Goal: Task Accomplishment & Management: Complete application form

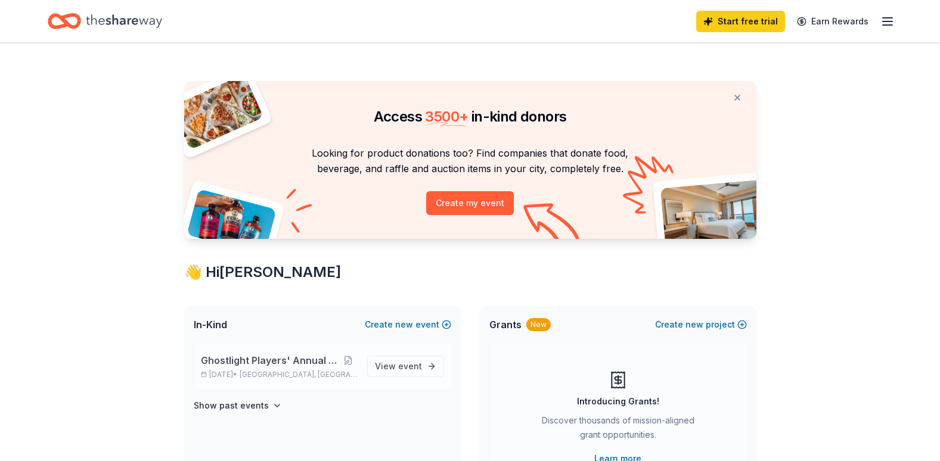
click at [294, 365] on span "Ghostlight Players' Annual Fundraiser" at bounding box center [270, 361] width 138 height 14
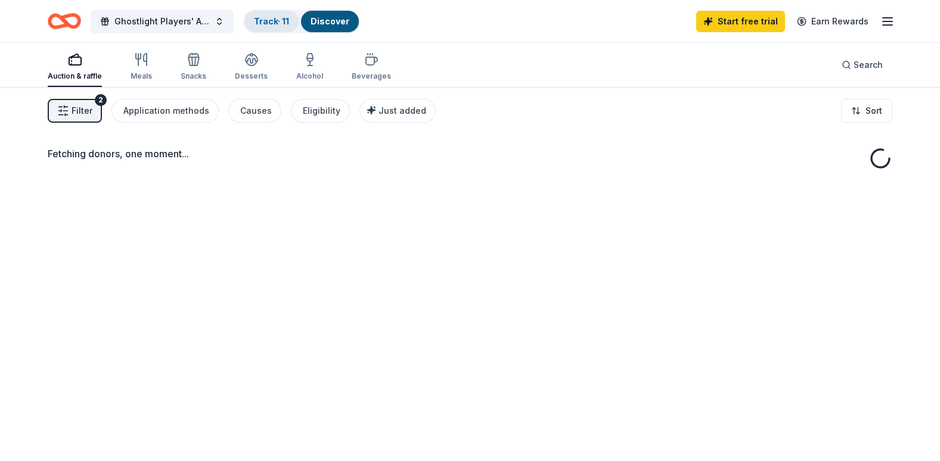
click at [264, 21] on link "Track · 11" at bounding box center [271, 21] width 35 height 10
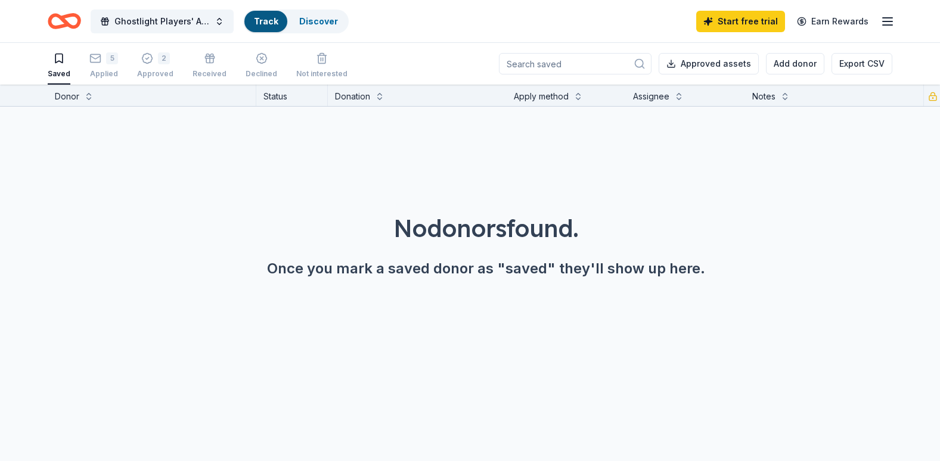
scroll to position [1, 0]
click at [100, 61] on div "5" at bounding box center [103, 58] width 29 height 12
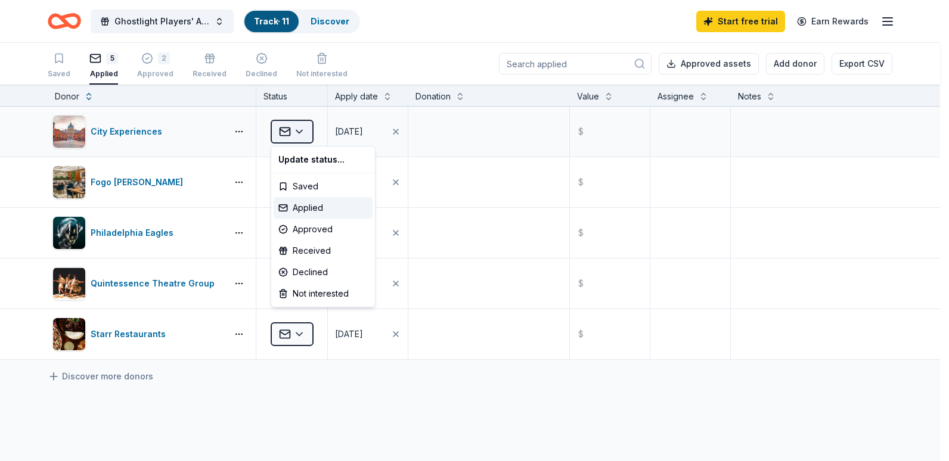
click at [303, 135] on html "Ghostlight Players' Annual Fundraiser Track · 11 Discover Start free trial Earn…" at bounding box center [474, 230] width 949 height 461
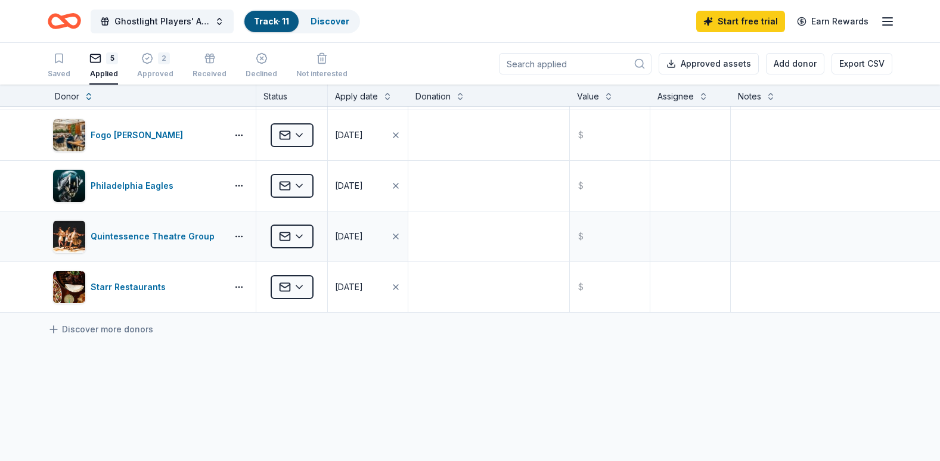
scroll to position [3, 0]
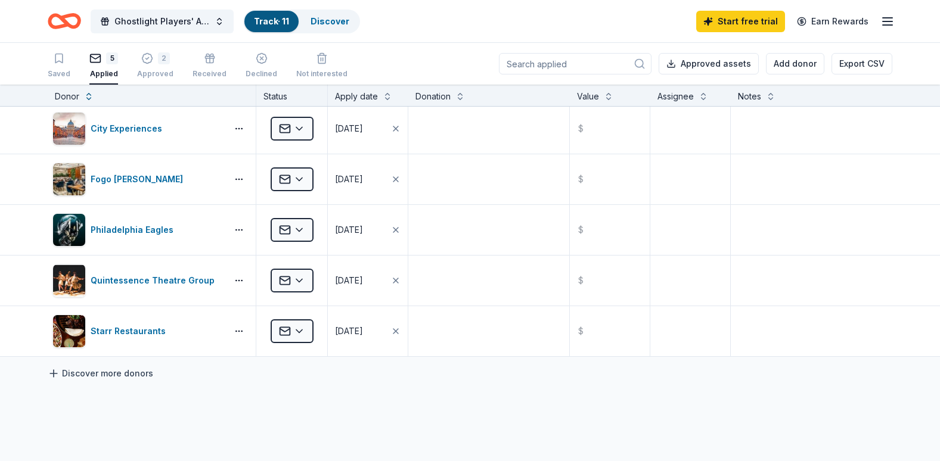
click at [111, 373] on link "Discover more donors" at bounding box center [101, 374] width 106 height 14
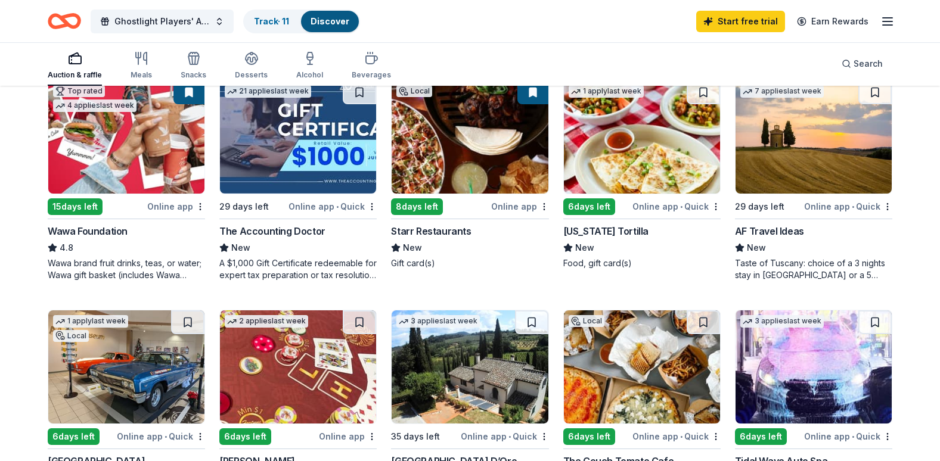
scroll to position [596, 0]
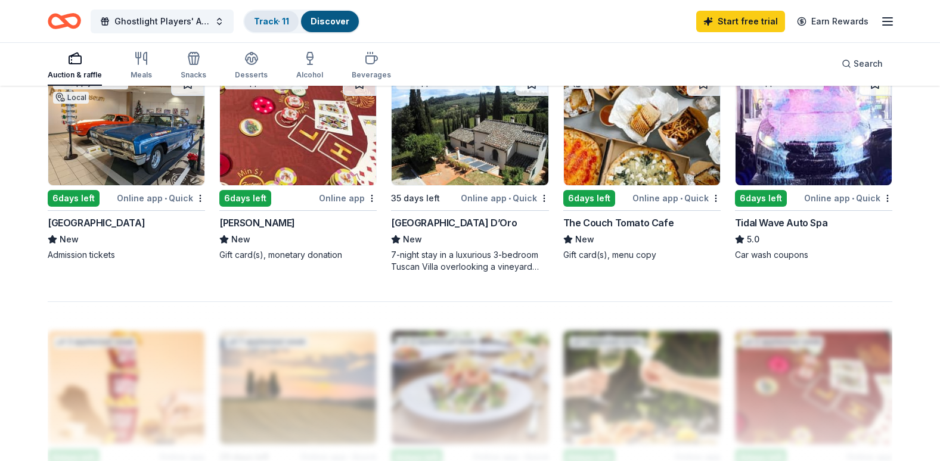
click at [271, 22] on link "Track · 11" at bounding box center [271, 21] width 35 height 10
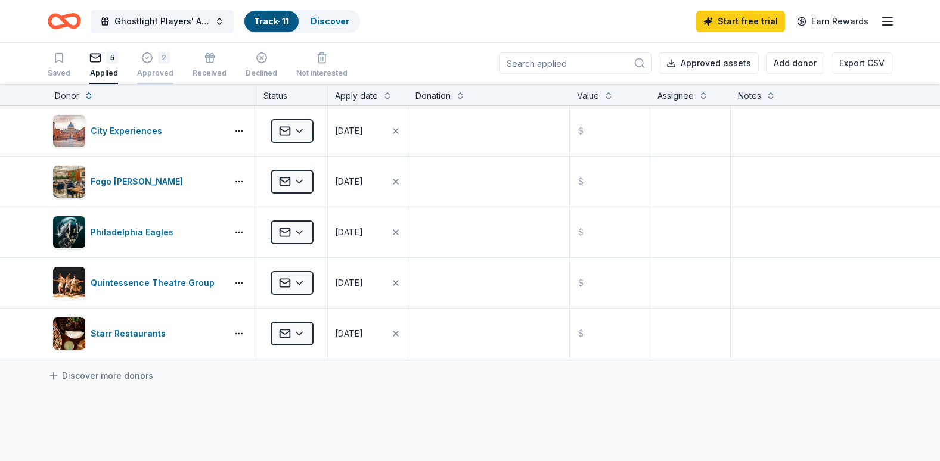
click at [144, 67] on div "2 Approved" at bounding box center [155, 65] width 36 height 26
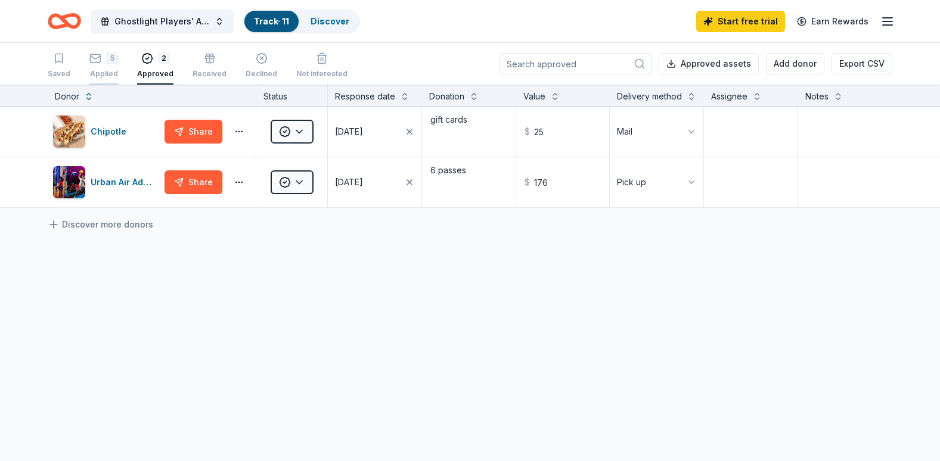
click at [104, 66] on div "5 Applied" at bounding box center [103, 65] width 29 height 26
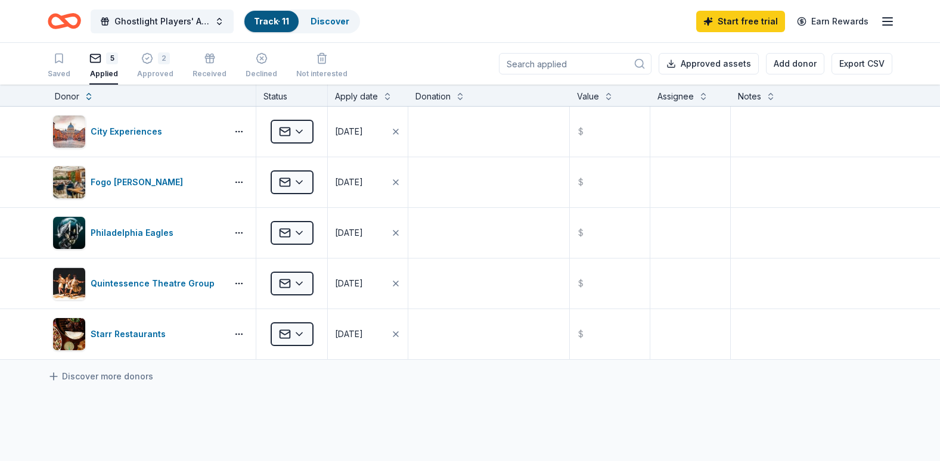
click at [539, 60] on input at bounding box center [575, 63] width 153 height 21
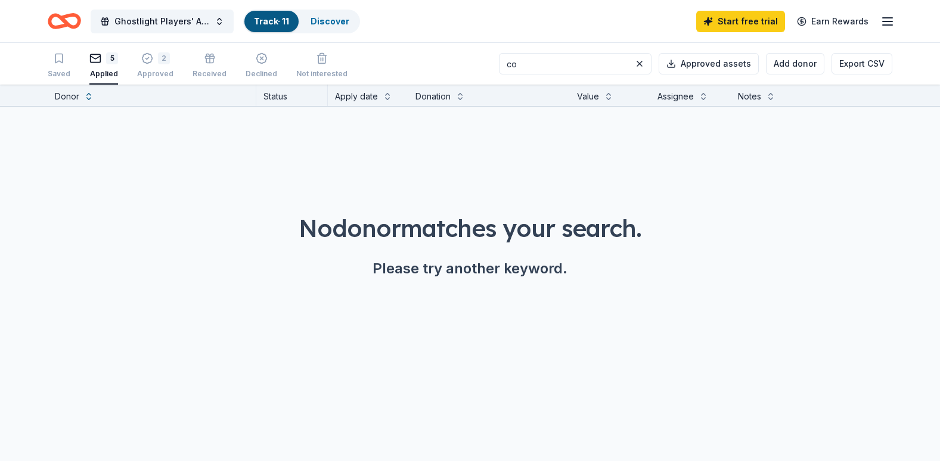
type input "c"
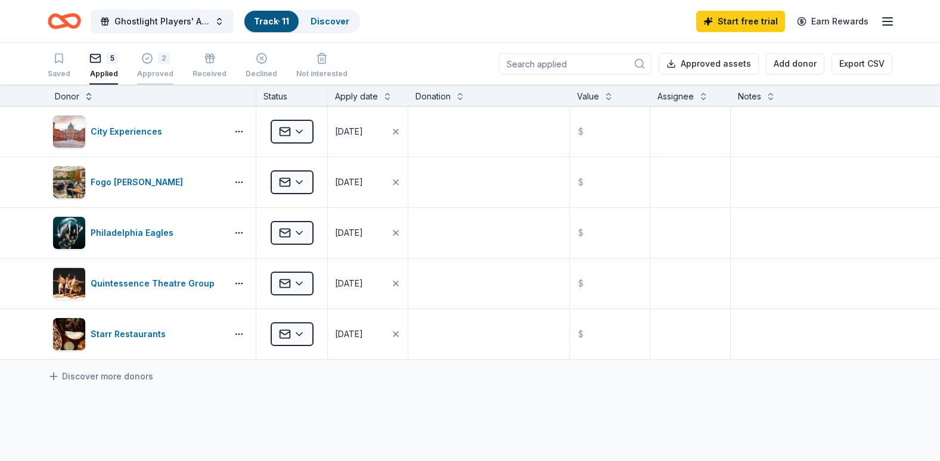
click at [143, 72] on div "Approved" at bounding box center [155, 74] width 36 height 10
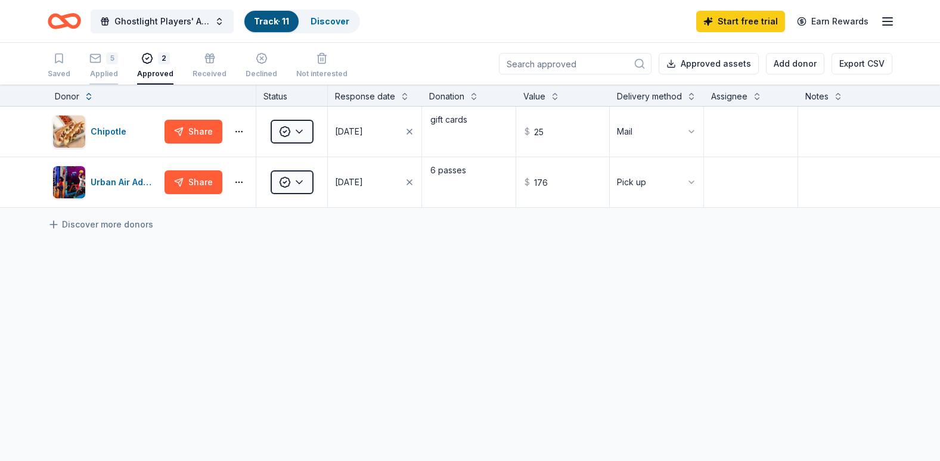
click at [100, 70] on div "Applied" at bounding box center [103, 74] width 29 height 10
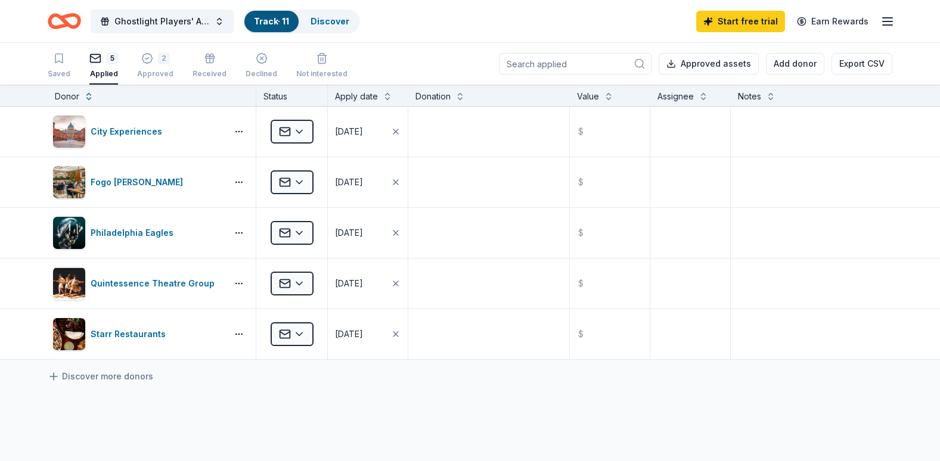
click at [62, 23] on icon "Home" at bounding box center [64, 21] width 33 height 28
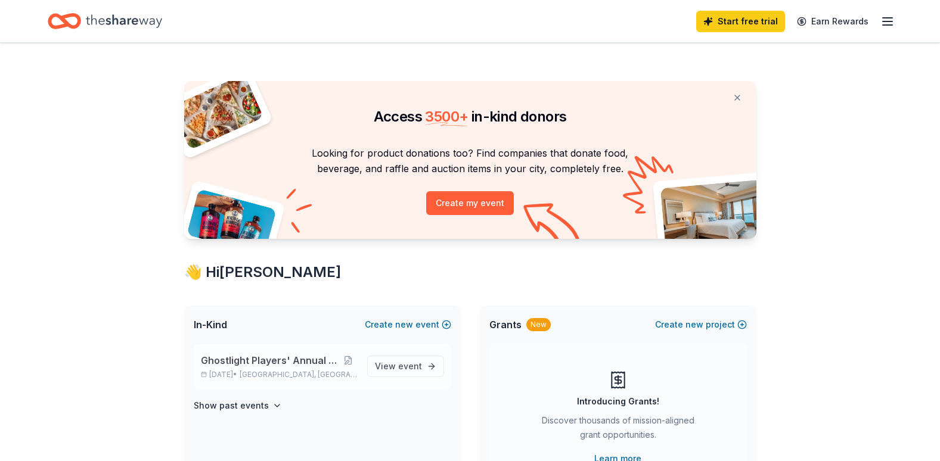
click at [317, 366] on span "Ghostlight Players' Annual Fundraiser" at bounding box center [270, 361] width 138 height 14
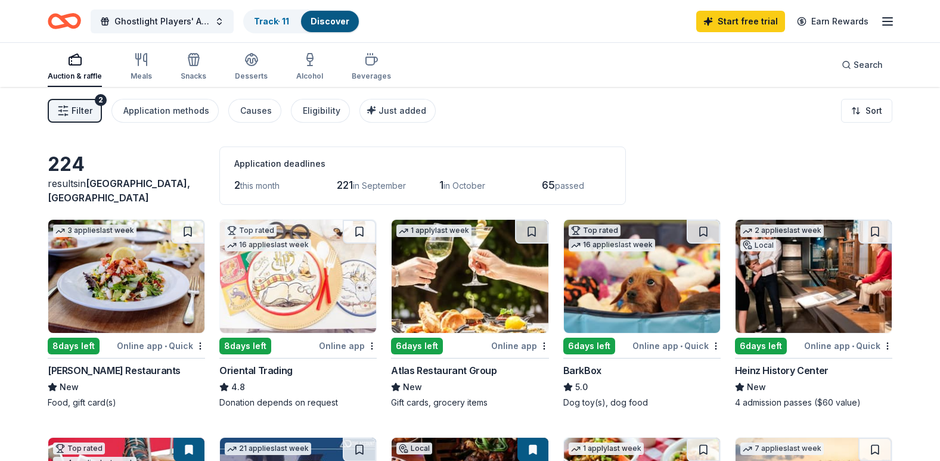
click at [327, 23] on link "Discover" at bounding box center [330, 21] width 39 height 10
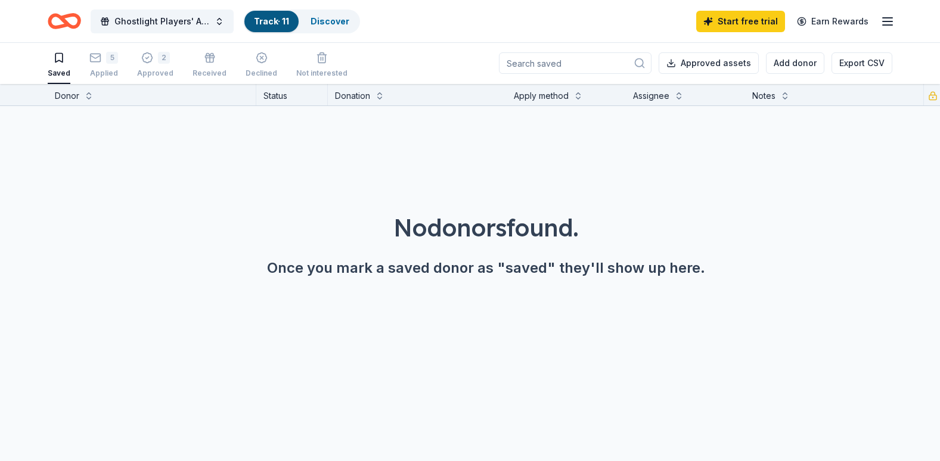
click at [569, 65] on input at bounding box center [575, 62] width 153 height 21
type input "h"
type input "lucky's last chance"
click at [641, 66] on button at bounding box center [640, 63] width 14 height 14
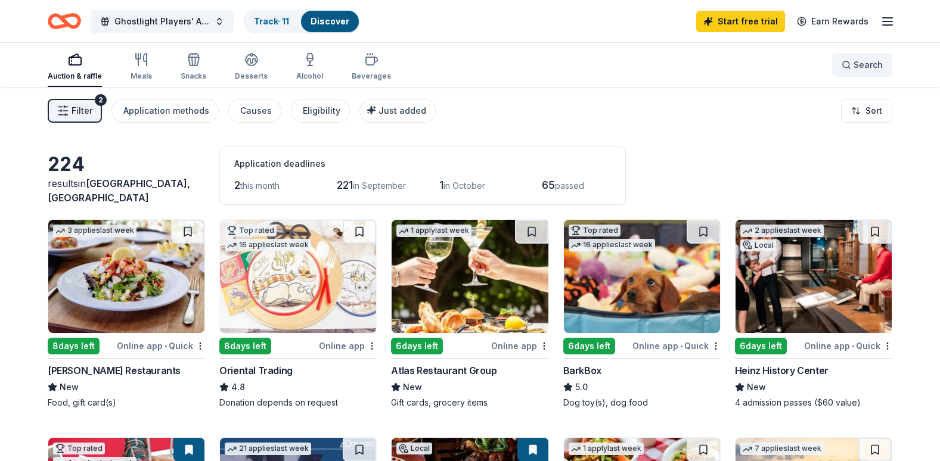
click at [865, 55] on button "Search" at bounding box center [862, 65] width 60 height 24
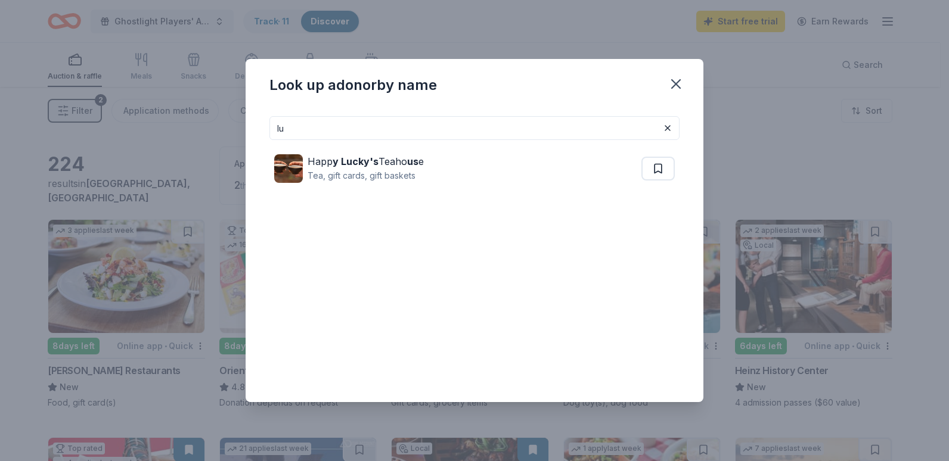
type input "l"
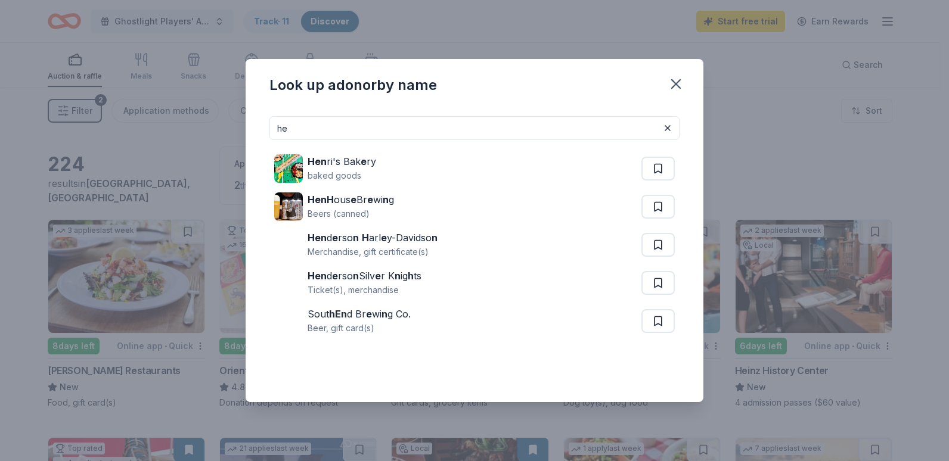
type input "h"
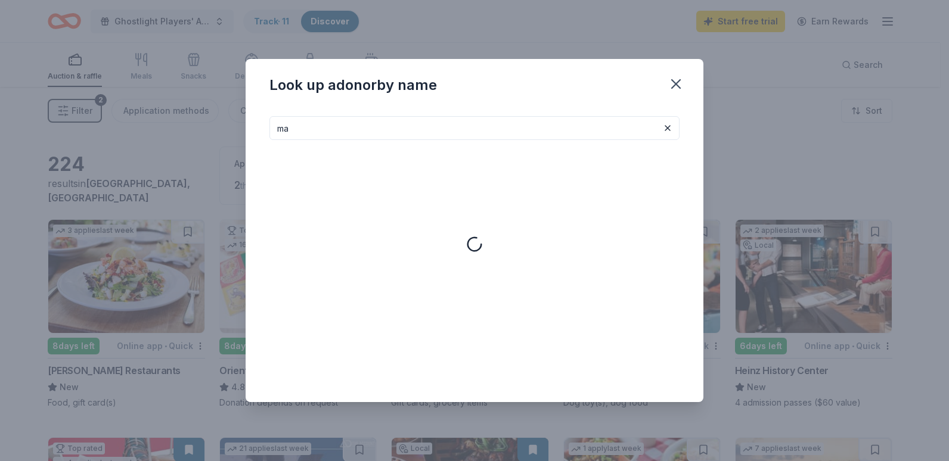
type input "m"
type input "c"
type input "a"
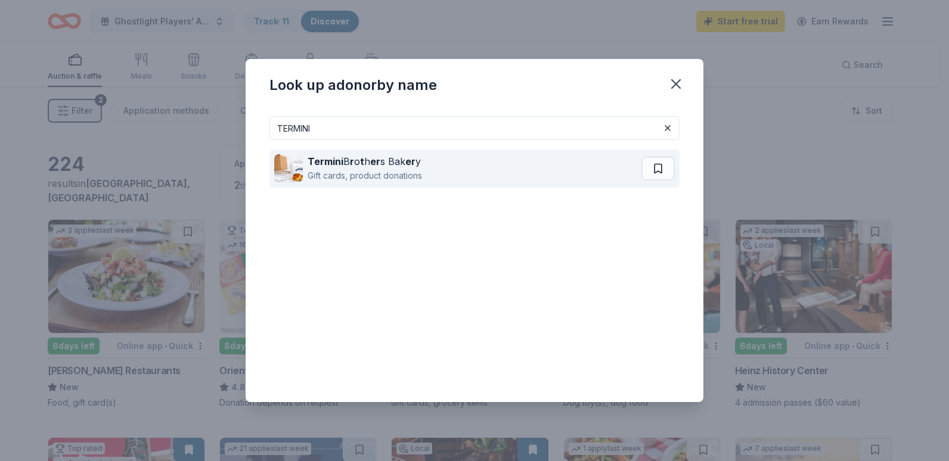
click at [374, 170] on div "Gift cards, product donations" at bounding box center [365, 176] width 114 height 14
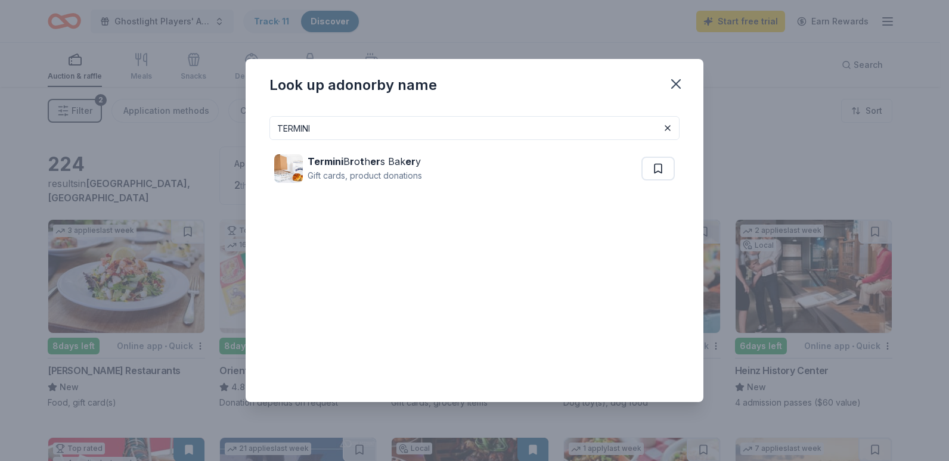
click at [325, 126] on input "TERMINI" at bounding box center [474, 128] width 410 height 24
type input "T"
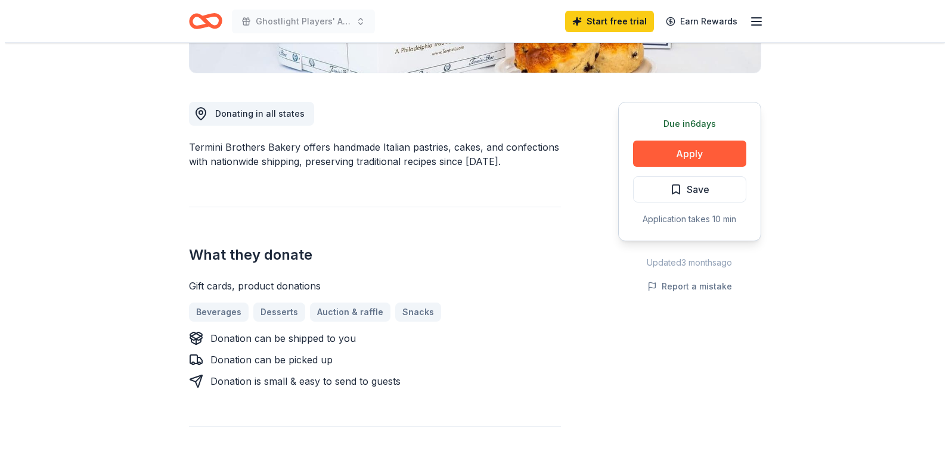
scroll to position [238, 0]
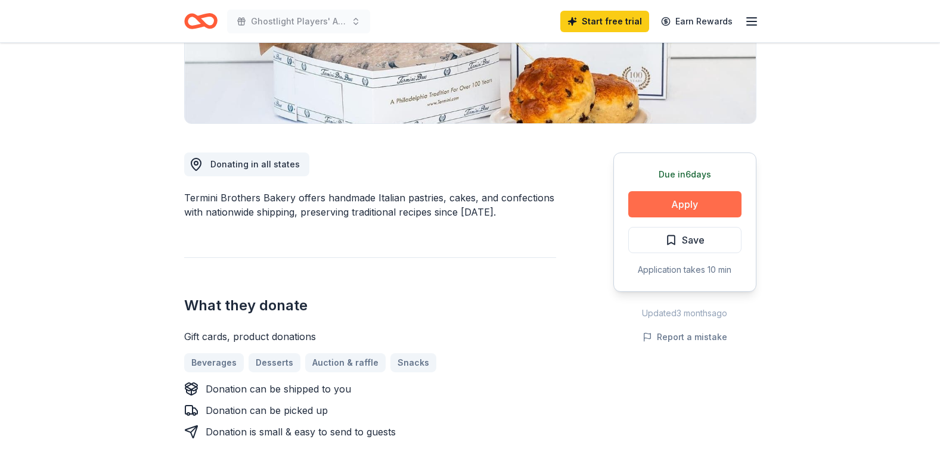
click at [702, 200] on button "Apply" at bounding box center [684, 204] width 113 height 26
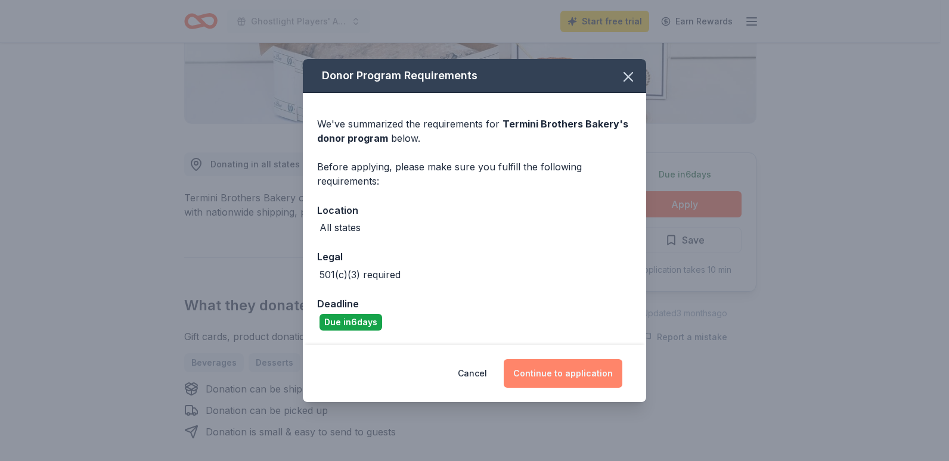
click at [594, 370] on button "Continue to application" at bounding box center [563, 373] width 119 height 29
